Goal: Transaction & Acquisition: Purchase product/service

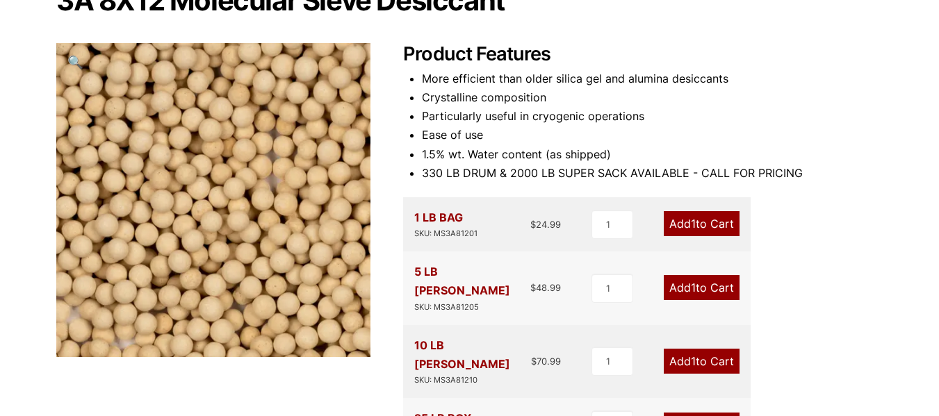
scroll to position [405, 0]
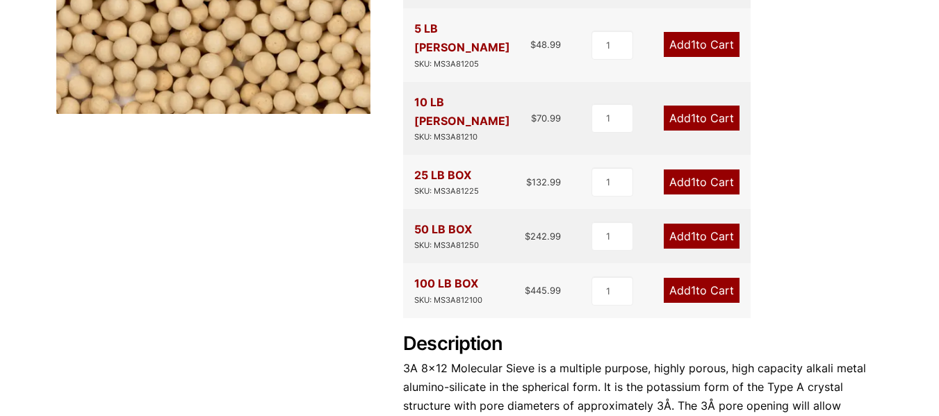
click at [701, 224] on link "Add 1 to Cart" at bounding box center [702, 236] width 76 height 25
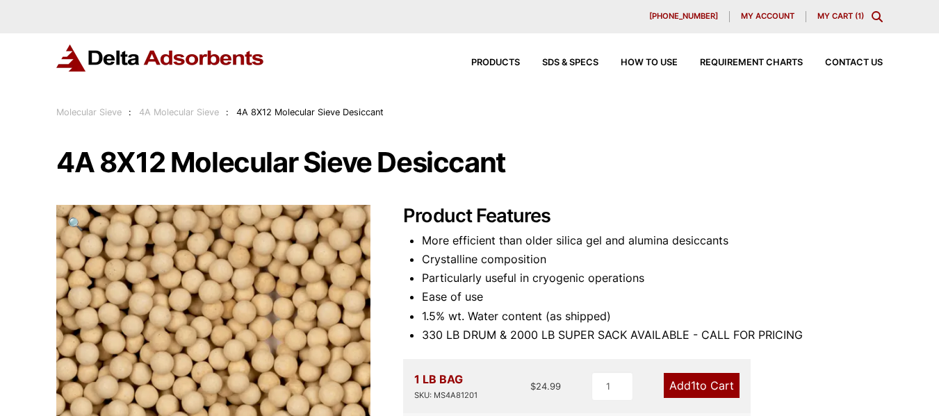
scroll to position [405, 0]
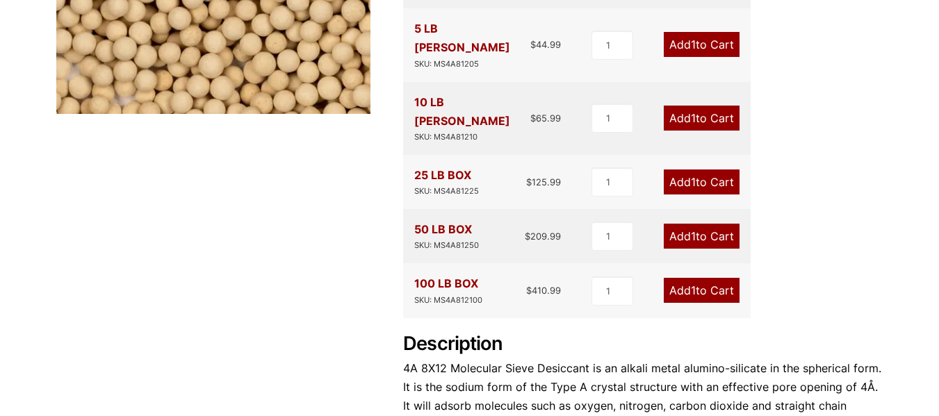
click at [701, 224] on link "Add 1 to Cart" at bounding box center [702, 236] width 76 height 25
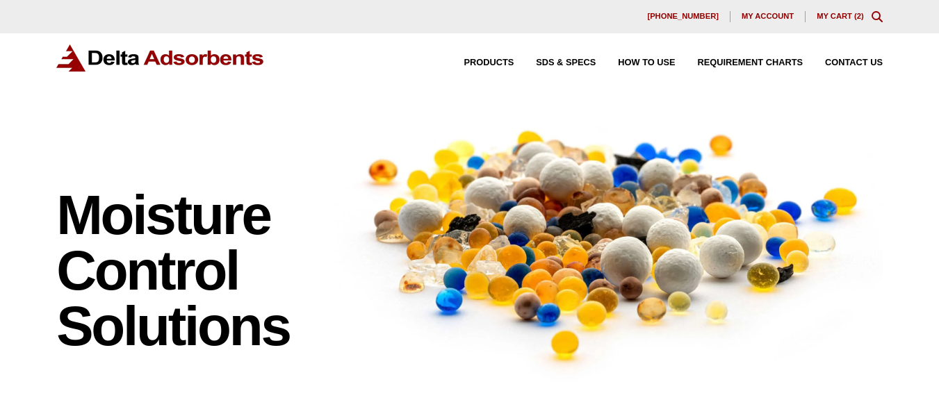
click at [849, 15] on link "My Cart ( 2 )" at bounding box center [840, 16] width 47 height 8
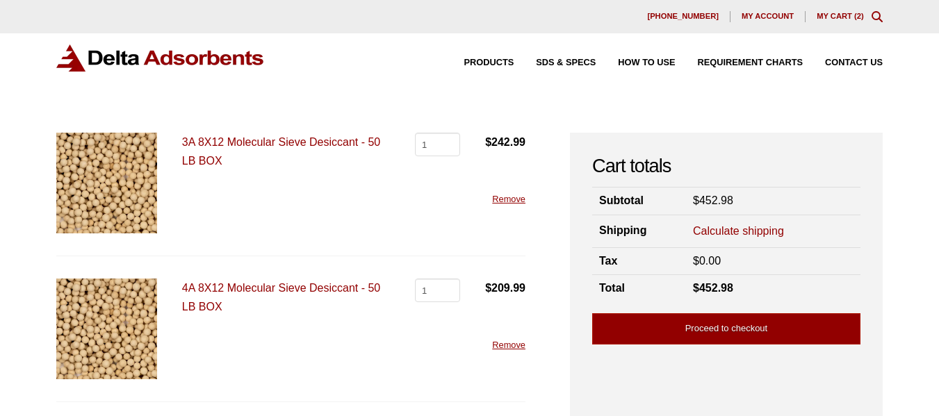
click at [708, 198] on bdi "$ 452.98" at bounding box center [713, 201] width 40 height 12
copy bdi "452.98"
drag, startPoint x: 733, startPoint y: 333, endPoint x: 726, endPoint y: 329, distance: 7.5
click at [733, 333] on link "Proceed to checkout" at bounding box center [726, 329] width 268 height 31
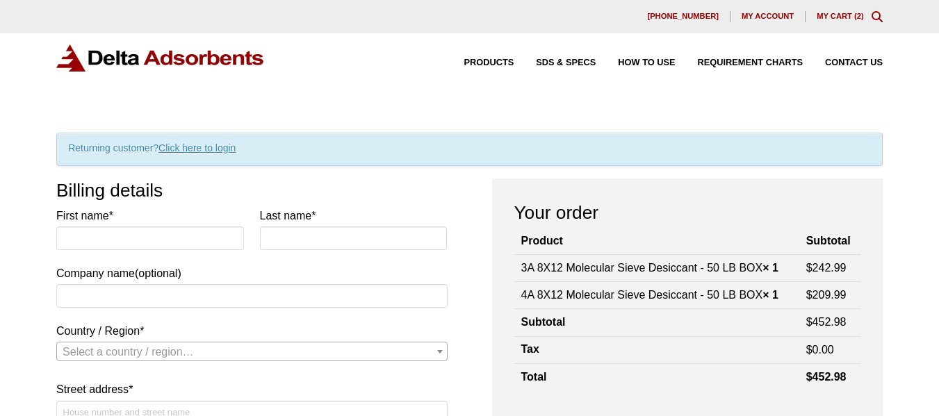
click at [211, 147] on link "Click here to login" at bounding box center [196, 148] width 77 height 11
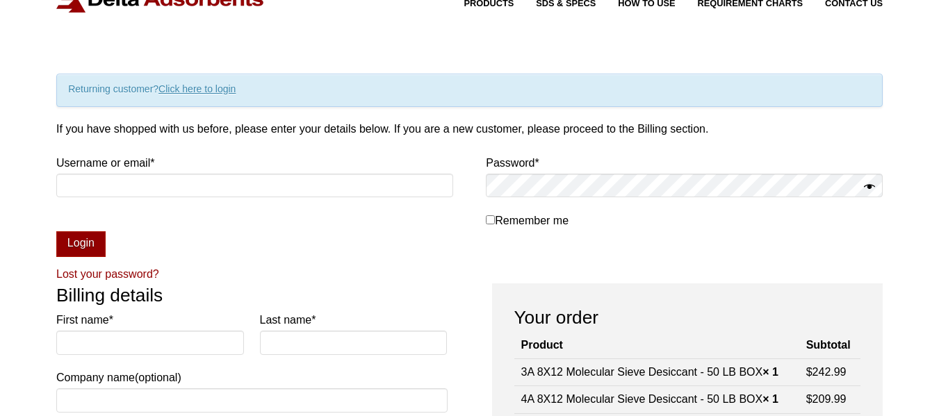
scroll to position [144, 0]
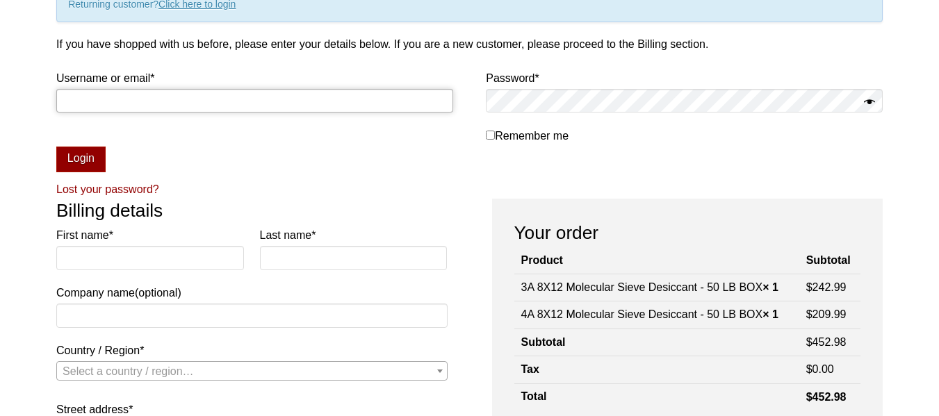
click at [152, 97] on input "Username or email * Required" at bounding box center [254, 101] width 397 height 24
paste input "invoicing@negotiatus.com"
type input "invoicing@negotiatus.com"
click at [72, 156] on button "Login" at bounding box center [80, 160] width 49 height 26
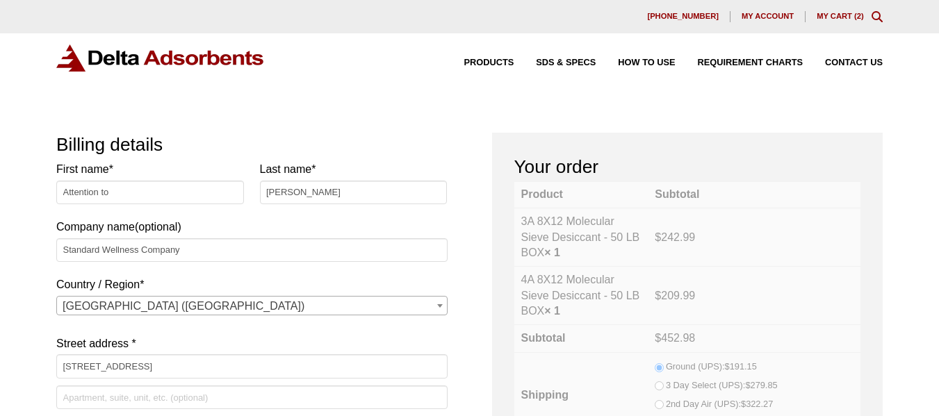
select select "OH"
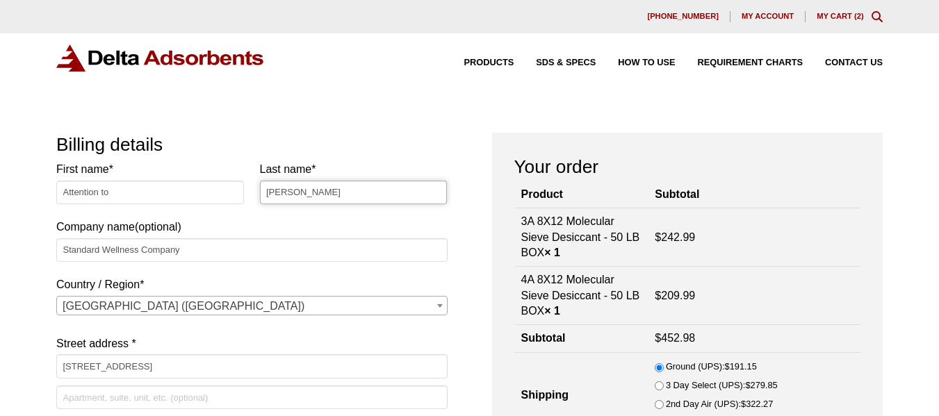
click at [284, 187] on input "Connor Bihn" at bounding box center [354, 193] width 188 height 24
click at [290, 188] on input "Connor Bihn" at bounding box center [354, 193] width 188 height 24
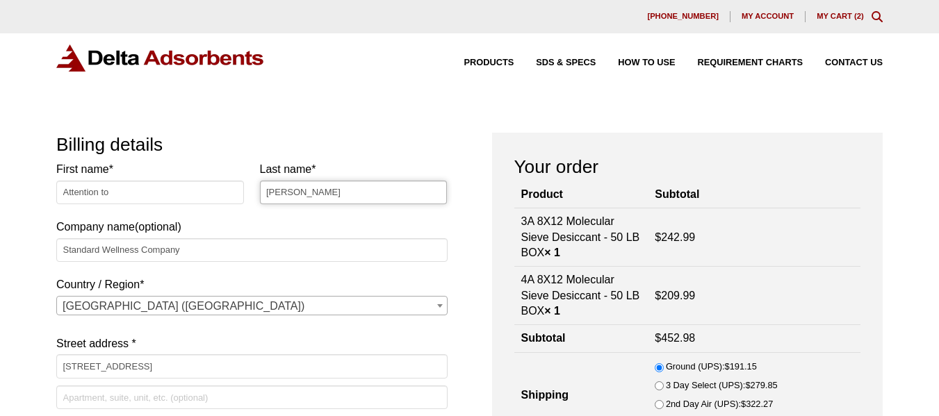
paste input "Nick Spehar"
type input "Nick Spehar"
click at [197, 247] on input "Standard Wellness Company" at bounding box center [251, 250] width 391 height 24
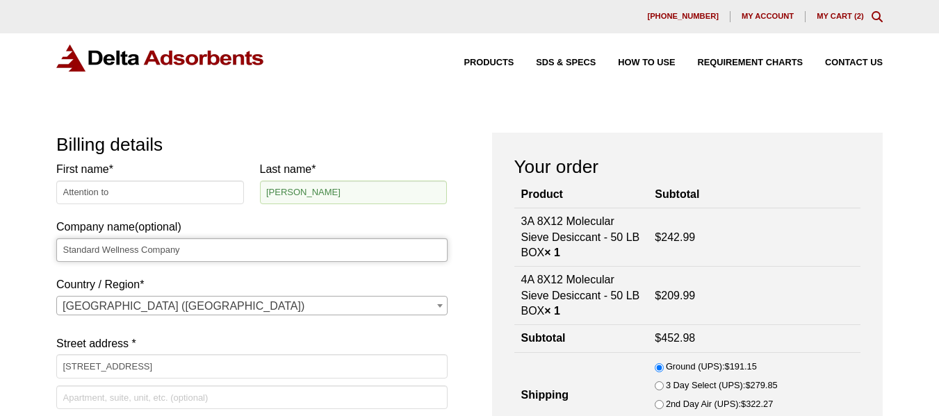
paste input "Holistic Industries"
type input "Holistic Industries"
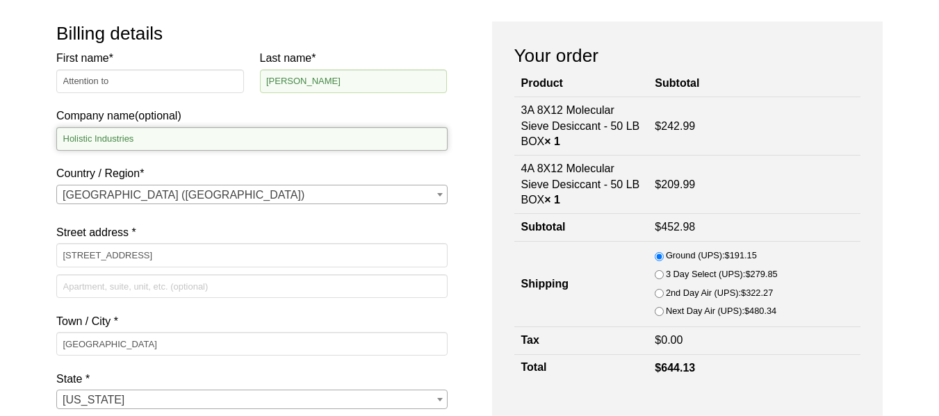
scroll to position [162, 0]
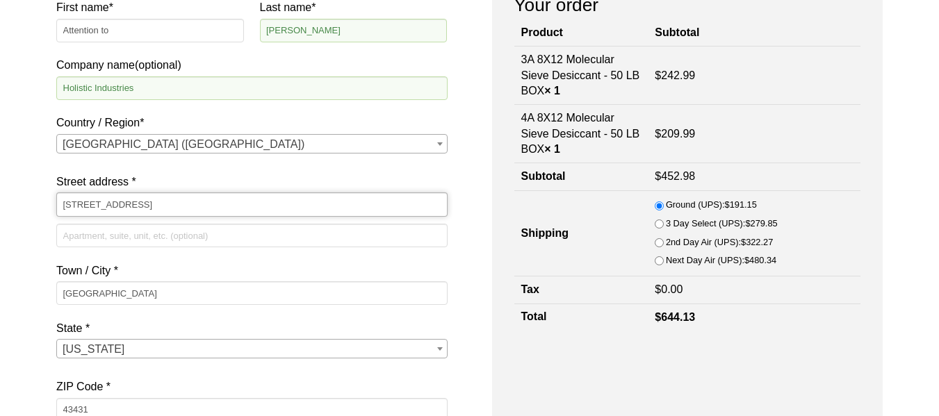
click at [165, 199] on input "105 Commerce Dr" at bounding box center [251, 205] width 391 height 24
paste input "[GEOGRAPHIC_DATA]"
type input "[GEOGRAPHIC_DATA]"
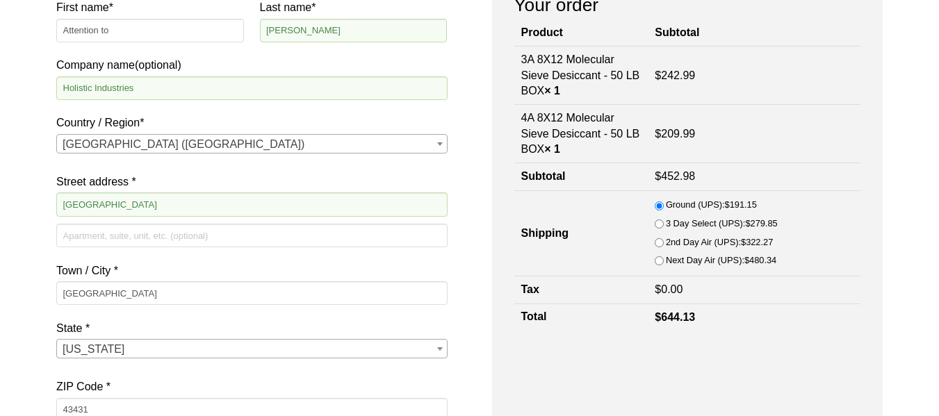
click at [127, 292] on input "Gibsonburg" at bounding box center [251, 294] width 391 height 24
paste input "New Castle"
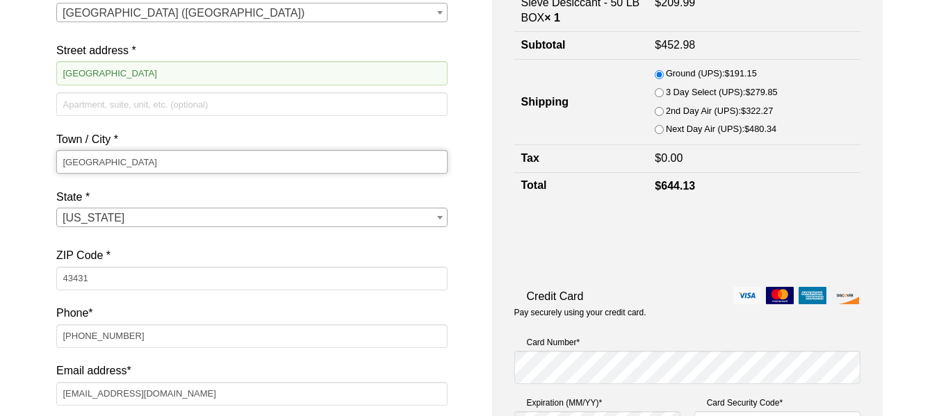
scroll to position [325, 0]
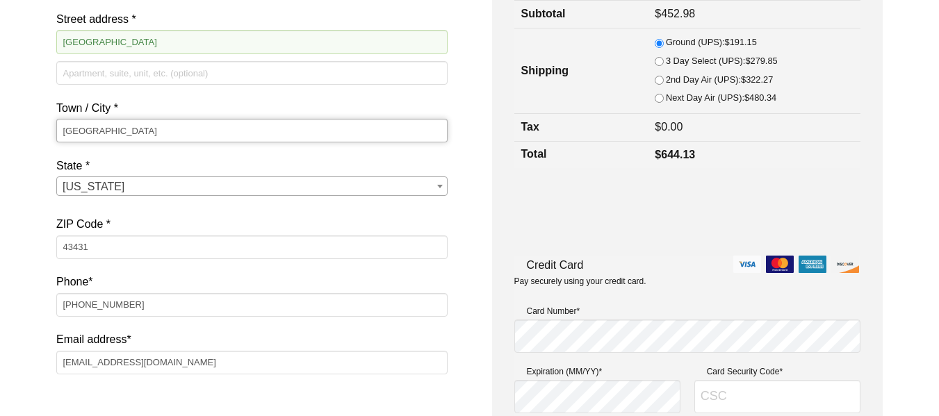
type input "New Castle"
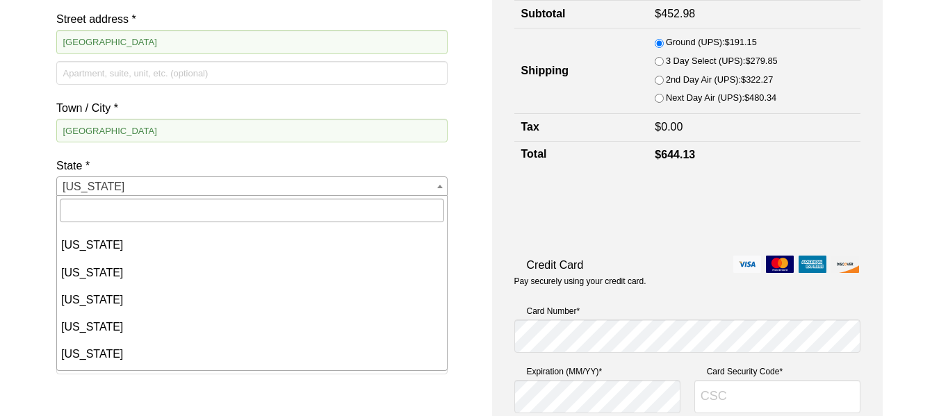
click at [112, 189] on span "Ohio" at bounding box center [251, 186] width 389 height 19
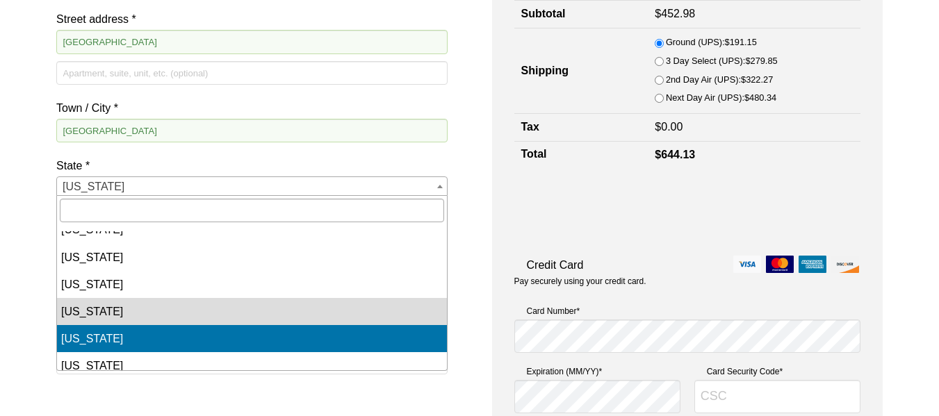
scroll to position [915, 0]
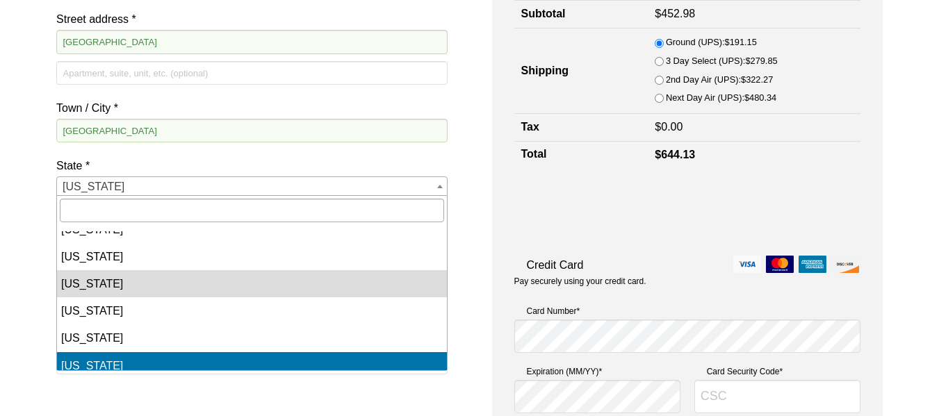
select select "PA"
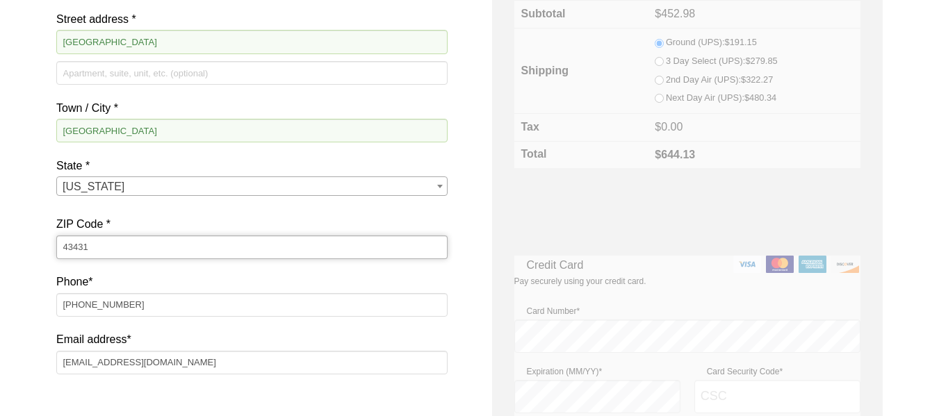
click at [114, 250] on input "43431" at bounding box center [251, 248] width 391 height 24
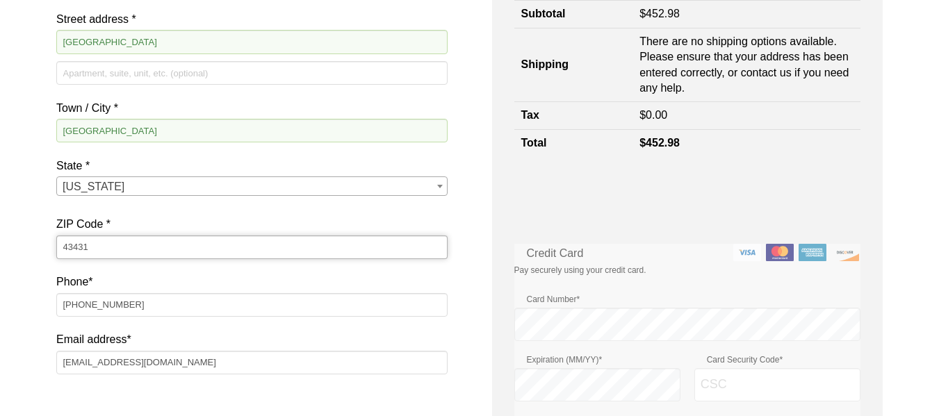
paste input "16102"
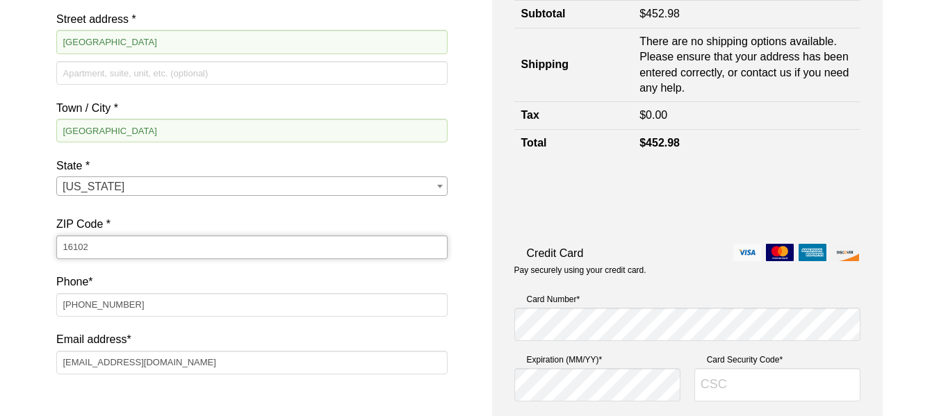
type input "16102"
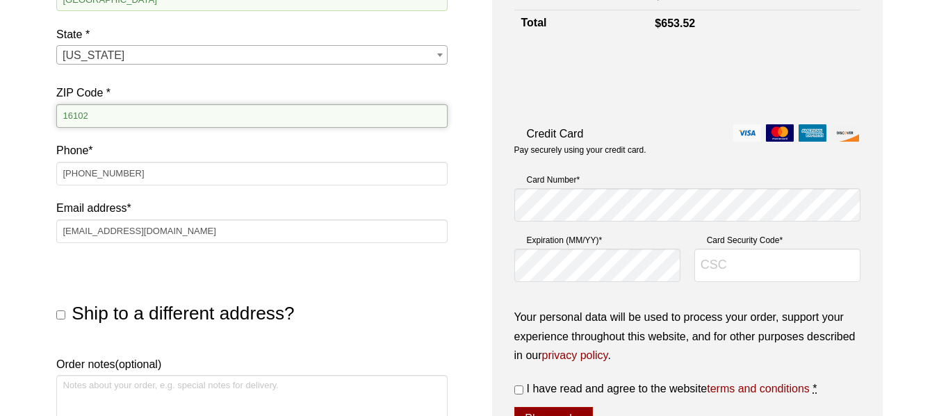
scroll to position [487, 0]
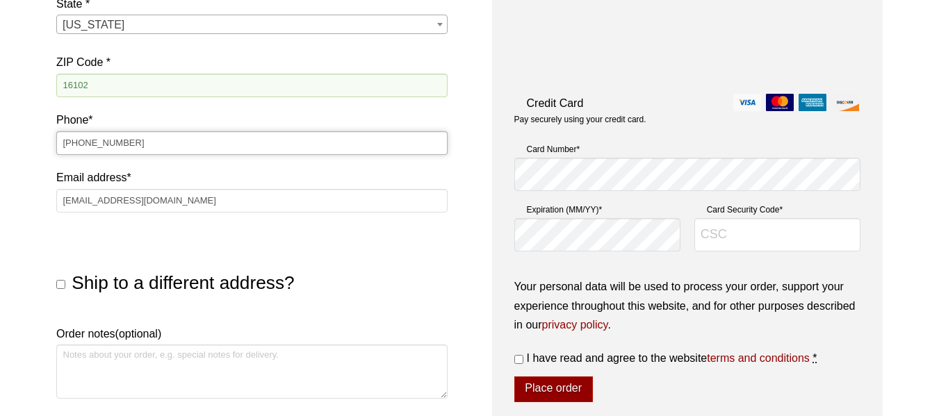
click at [149, 146] on input "419-707-2019" at bounding box center [251, 143] width 391 height 24
paste input "[PHONE_NUMBER]"
type input "[PHONE_NUMBER]"
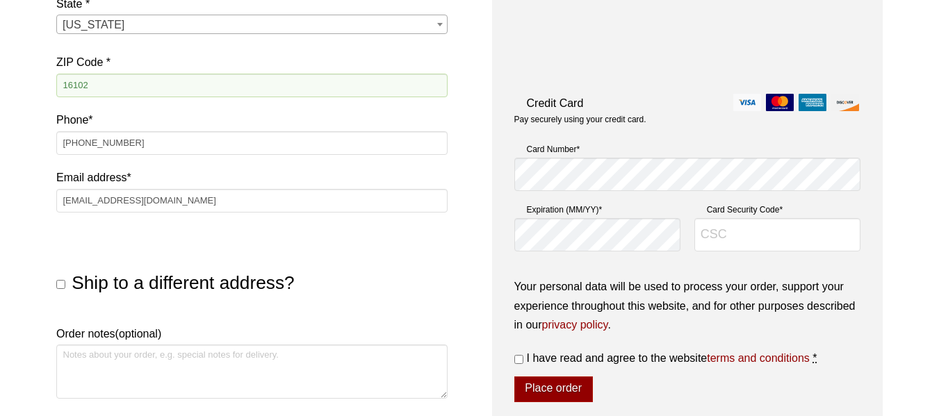
click at [19, 147] on div "Our website has detected that you are using an outdated browser that will preve…" at bounding box center [469, 159] width 939 height 1292
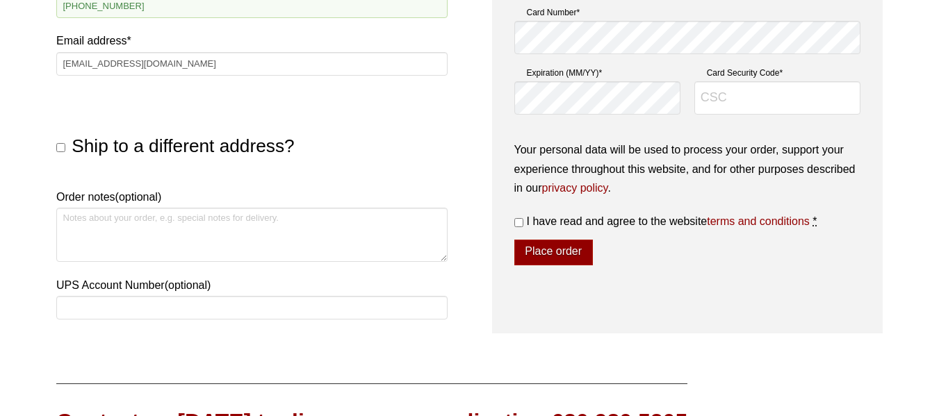
scroll to position [649, 0]
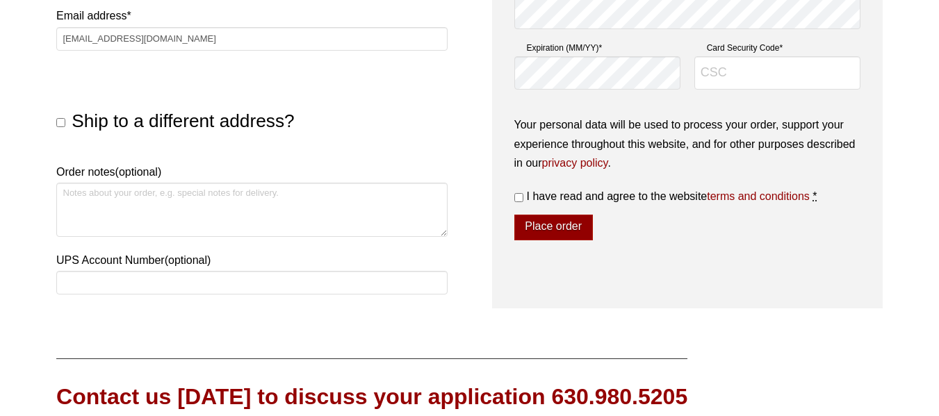
click at [60, 123] on input "Ship to a different address?" at bounding box center [60, 122] width 9 height 9
checkbox input "true"
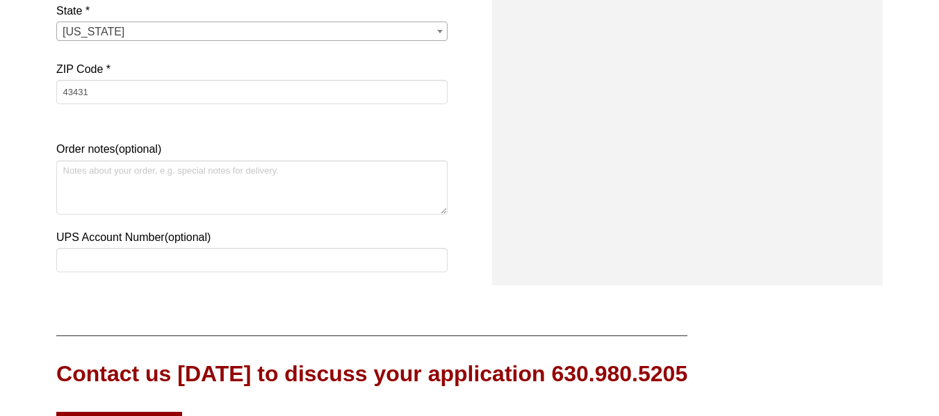
scroll to position [1135, 0]
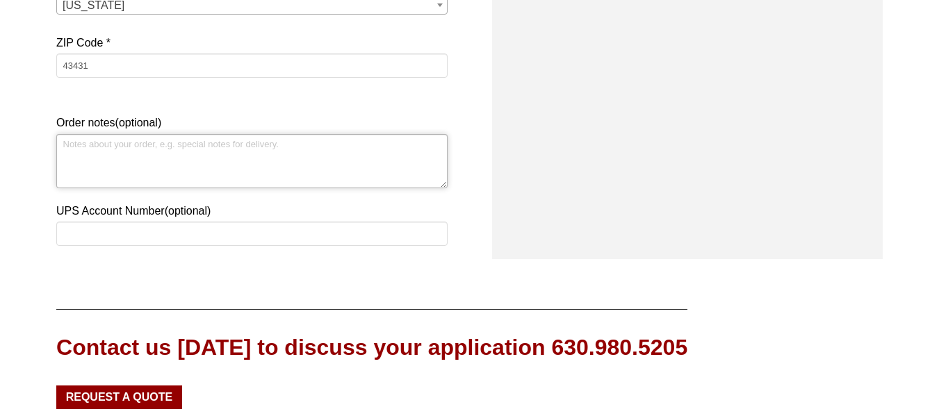
click at [168, 154] on textarea "Order notes (optional)" at bounding box center [251, 161] width 391 height 54
paste textarea "Facility has loading dock"
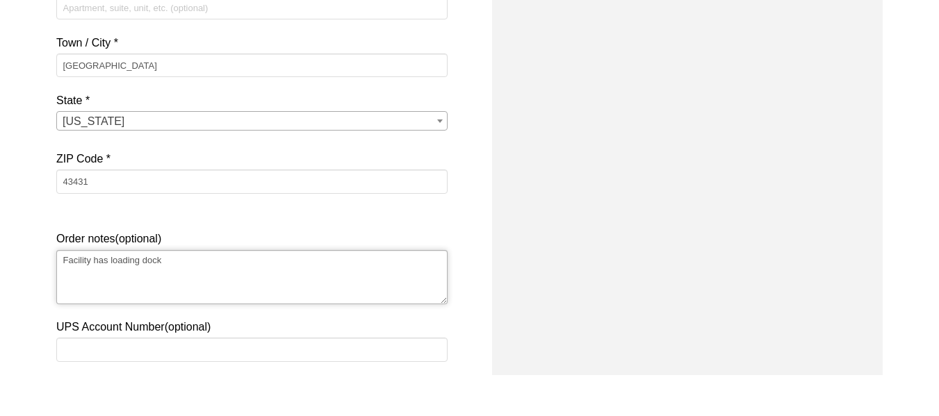
scroll to position [973, 0]
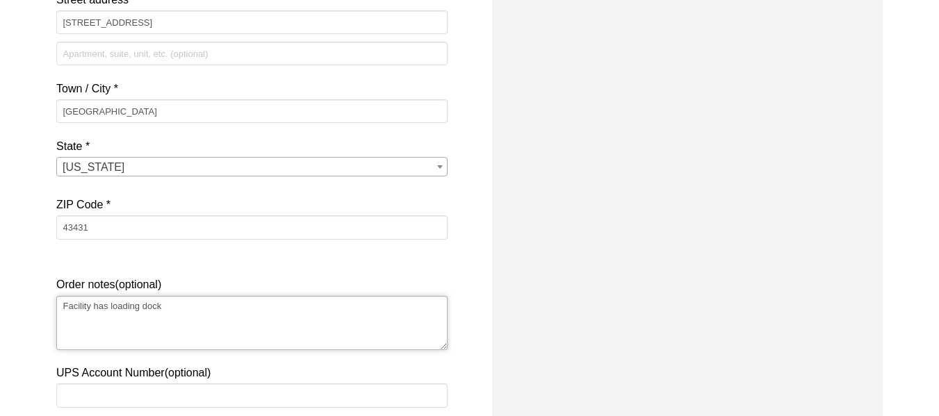
type textarea "Facility has loading dock"
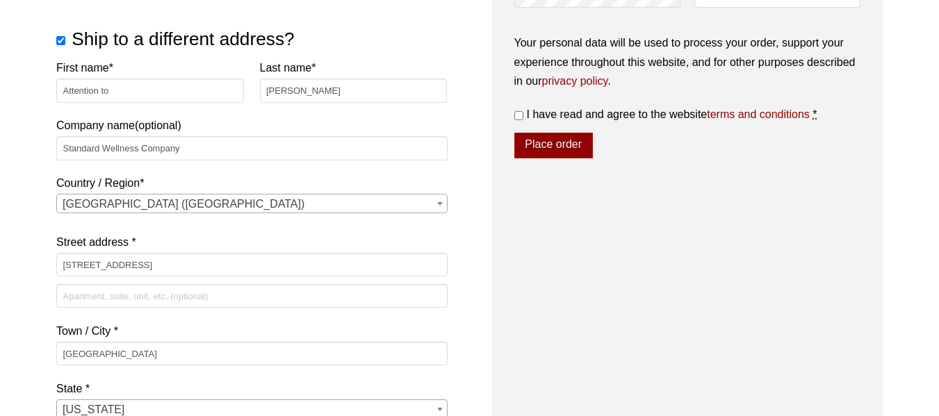
scroll to position [649, 0]
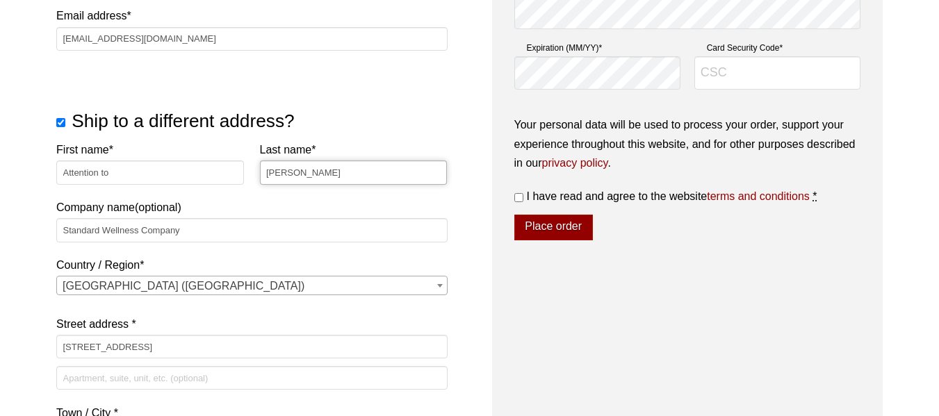
click at [334, 179] on input "Connor Bihn" at bounding box center [354, 173] width 188 height 24
paste input "Nick Spehar"
type input "Nick Spehar"
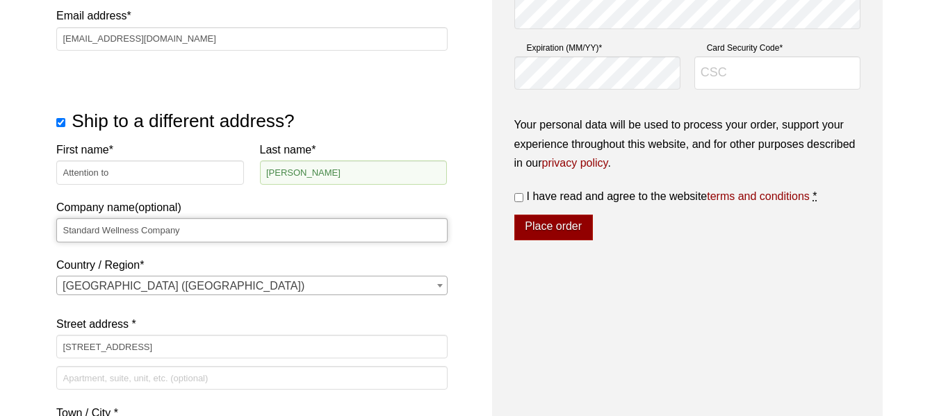
click at [202, 228] on input "Standard Wellness Company" at bounding box center [251, 230] width 391 height 24
paste input "Holistic Industries"
type input "Holistic Industries"
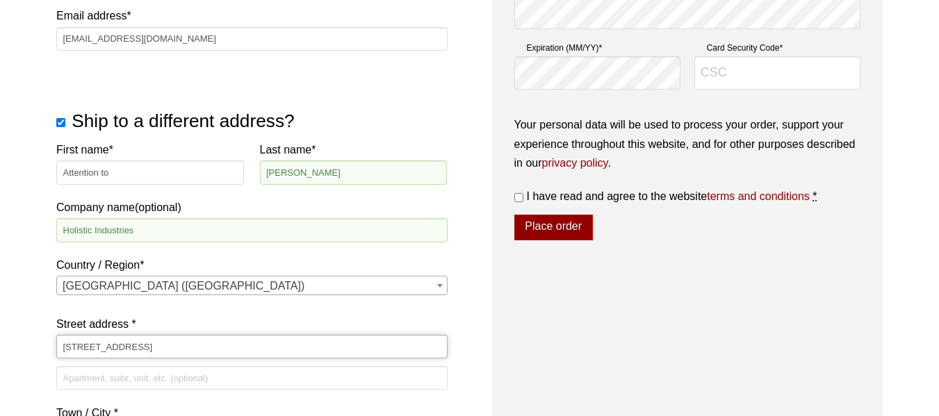
click at [153, 348] on input "105 Commerce Dr" at bounding box center [251, 347] width 391 height 24
paste input "[GEOGRAPHIC_DATA]"
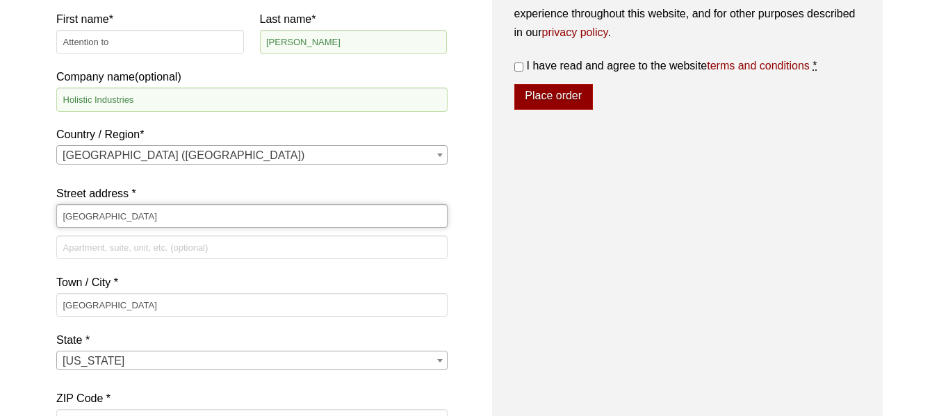
scroll to position [811, 0]
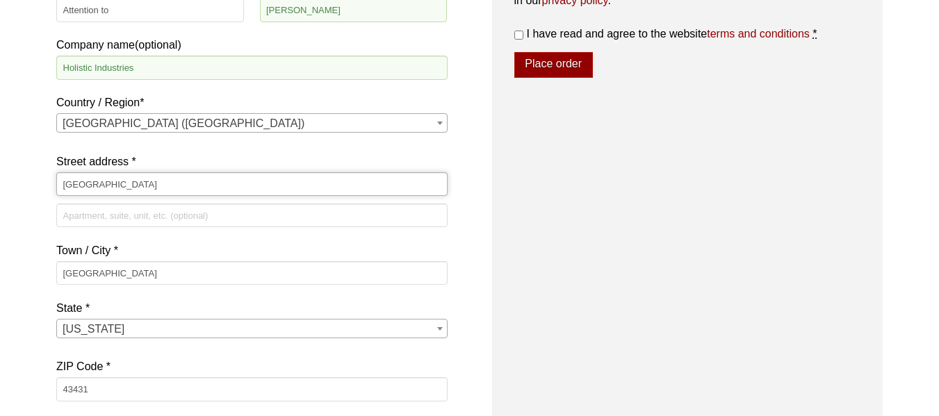
type input "[GEOGRAPHIC_DATA]"
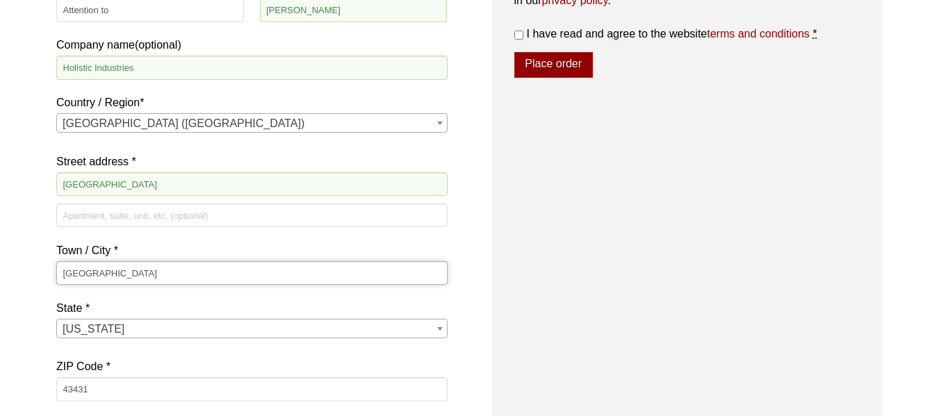
click at [130, 279] on input "Gibsonburg" at bounding box center [251, 273] width 391 height 24
paste input "New Castle"
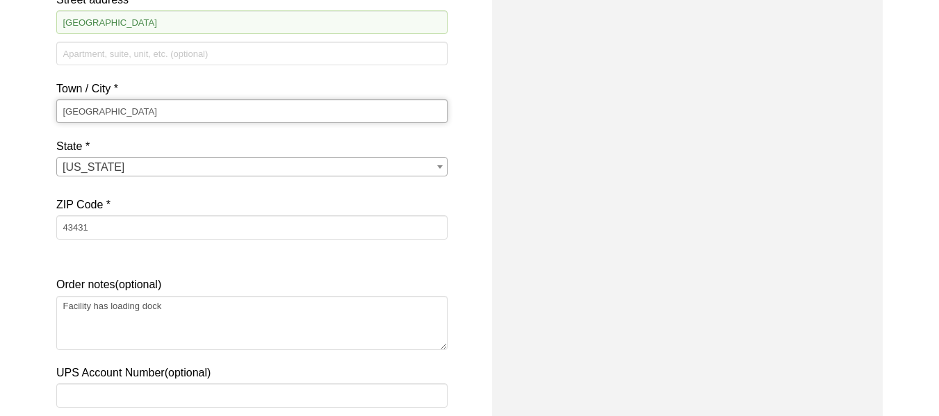
type input "New Castle"
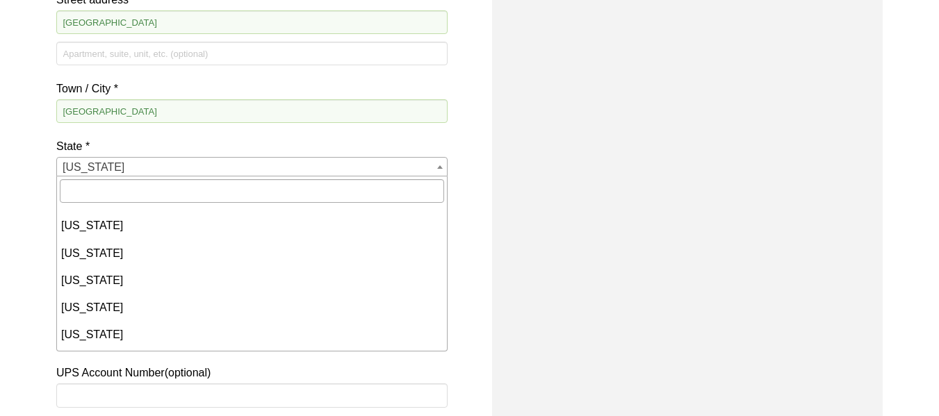
click at [173, 170] on span "Ohio" at bounding box center [251, 167] width 389 height 19
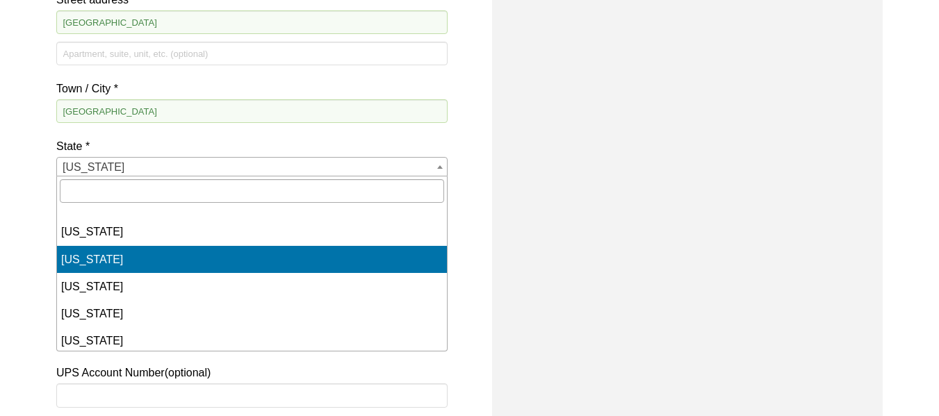
scroll to position [1038, 0]
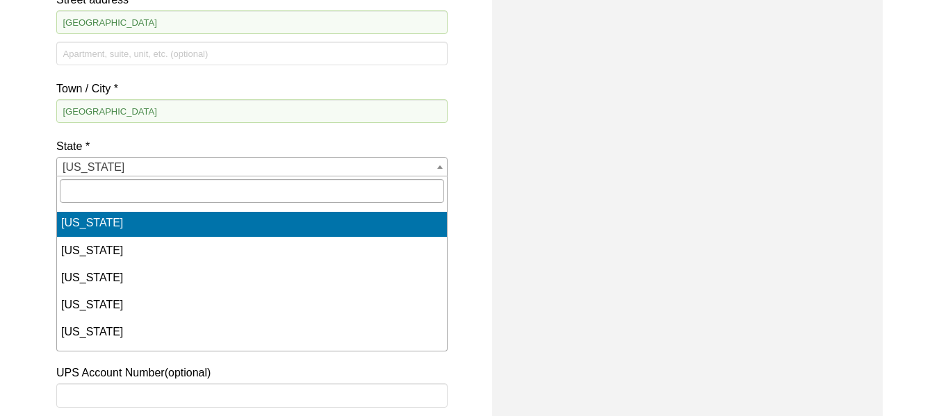
select select "PA"
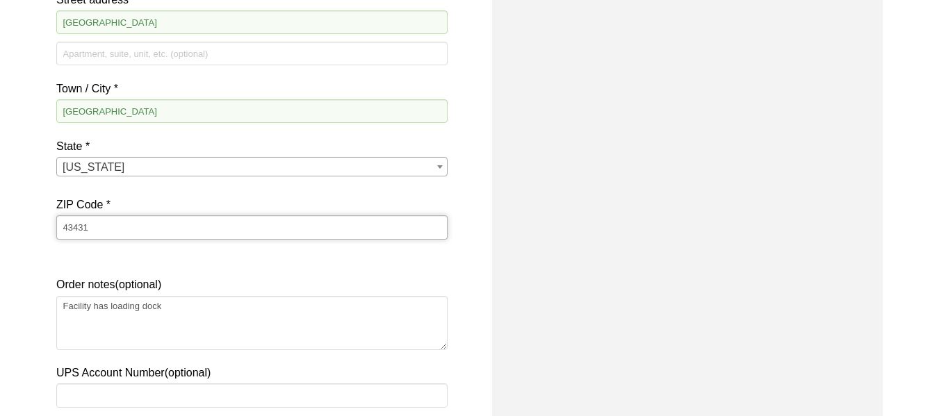
click at [113, 221] on input "43431" at bounding box center [251, 227] width 391 height 24
paste input "16102"
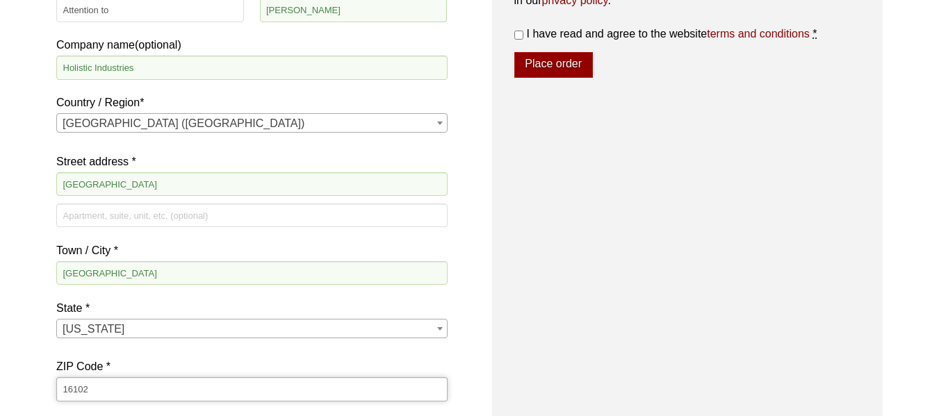
scroll to position [1135, 0]
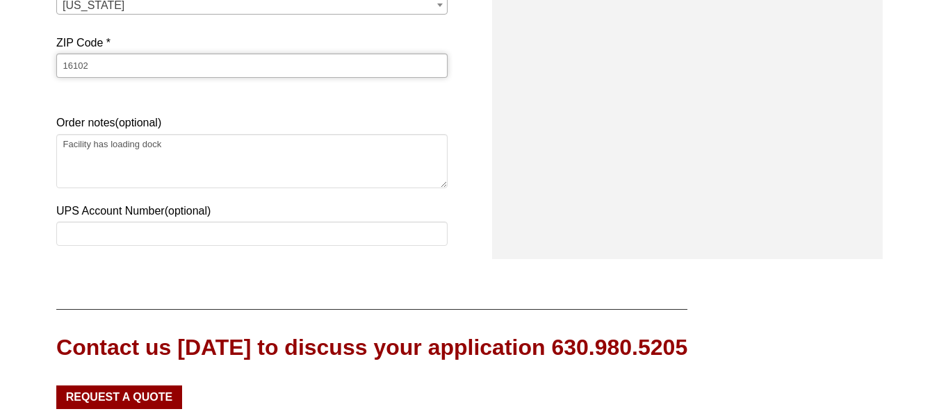
type input "16102"
click at [227, 233] on input "UPS Account Number (optional)" at bounding box center [251, 234] width 391 height 24
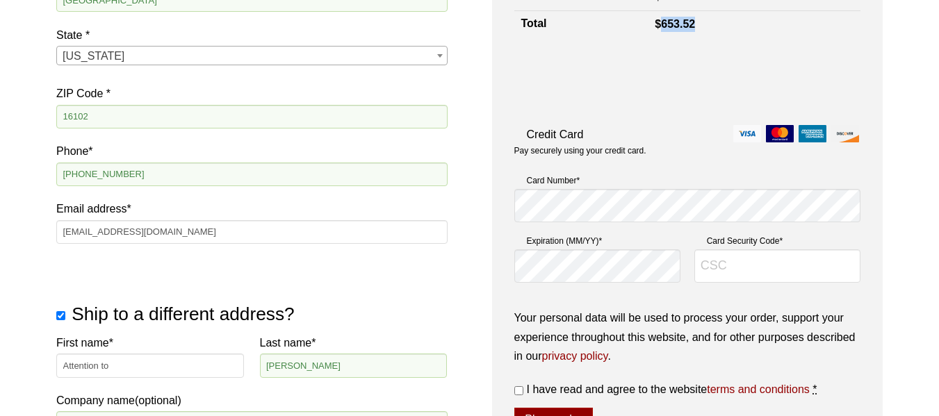
scroll to position [487, 0]
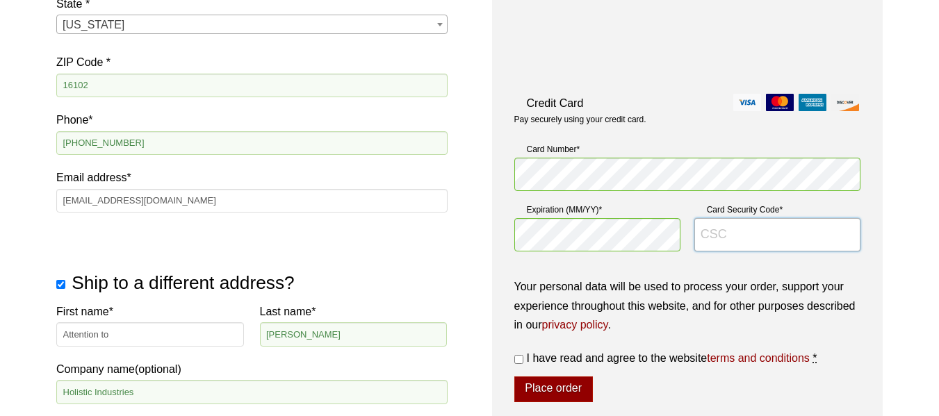
click at [756, 238] on input "Card Security Code *" at bounding box center [777, 234] width 166 height 33
paste input "686"
type input "686"
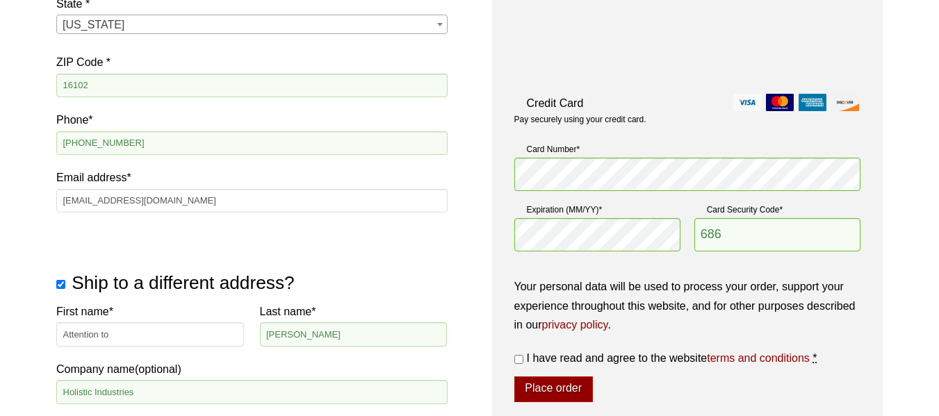
click at [523, 361] on label "I have read and agree to the website terms and conditions *" at bounding box center [687, 358] width 346 height 19
click at [523, 361] on input "I have read and agree to the website terms and conditions *" at bounding box center [518, 359] width 9 height 9
checkbox input "true"
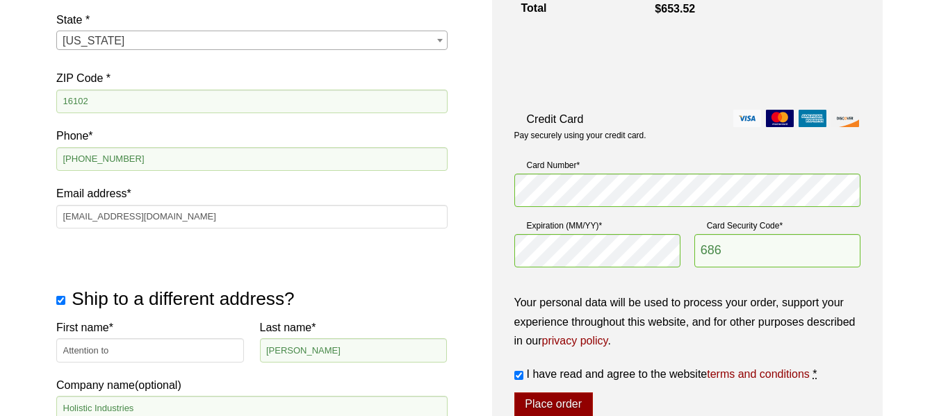
scroll to position [502, 0]
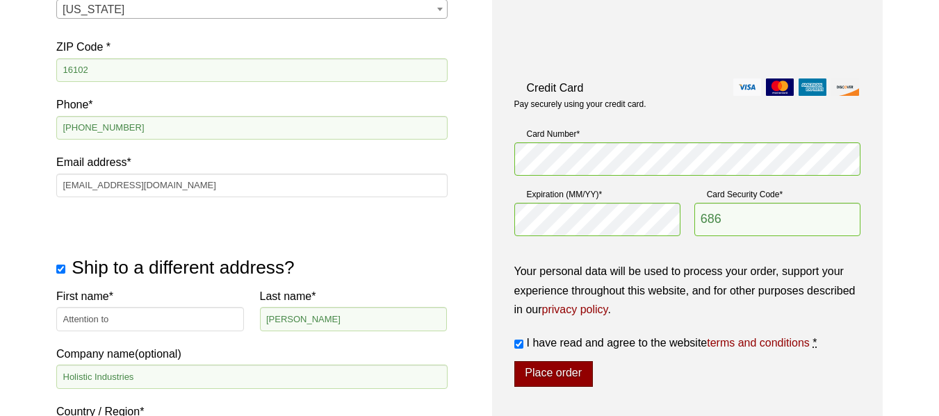
click at [552, 380] on button "Place order" at bounding box center [553, 374] width 79 height 26
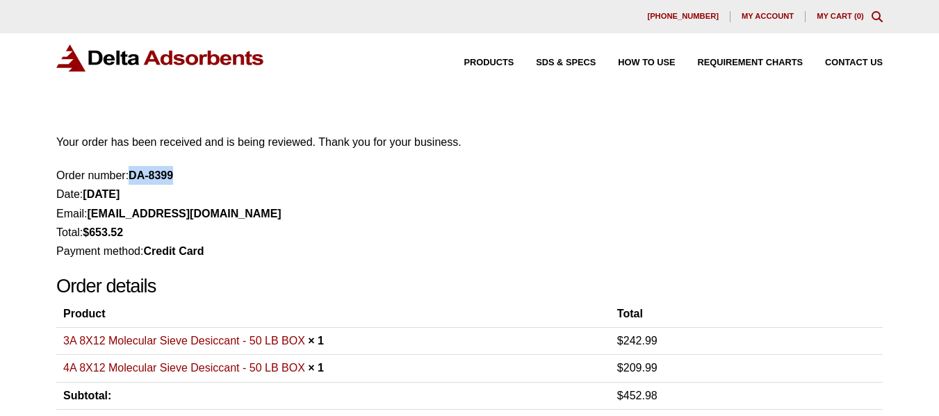
drag, startPoint x: 131, startPoint y: 176, endPoint x: 200, endPoint y: 173, distance: 68.2
click at [200, 173] on li "Order number: DA-8399" at bounding box center [469, 175] width 827 height 19
copy strong "DA-8399"
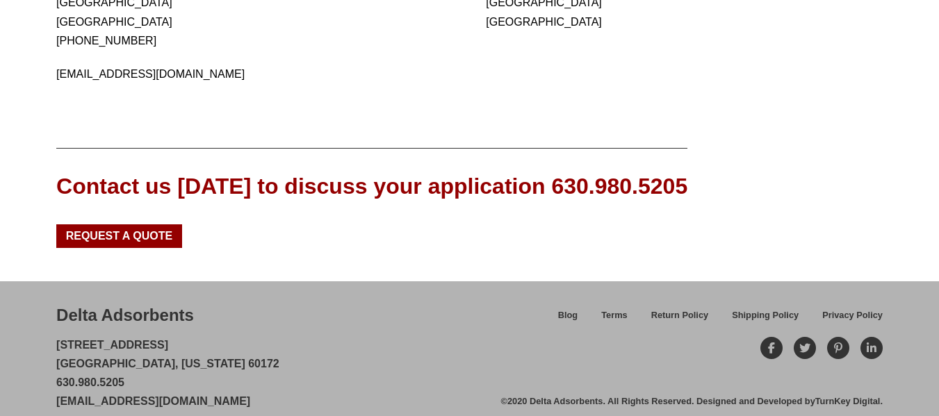
scroll to position [186, 0]
